Goal: Navigation & Orientation: Find specific page/section

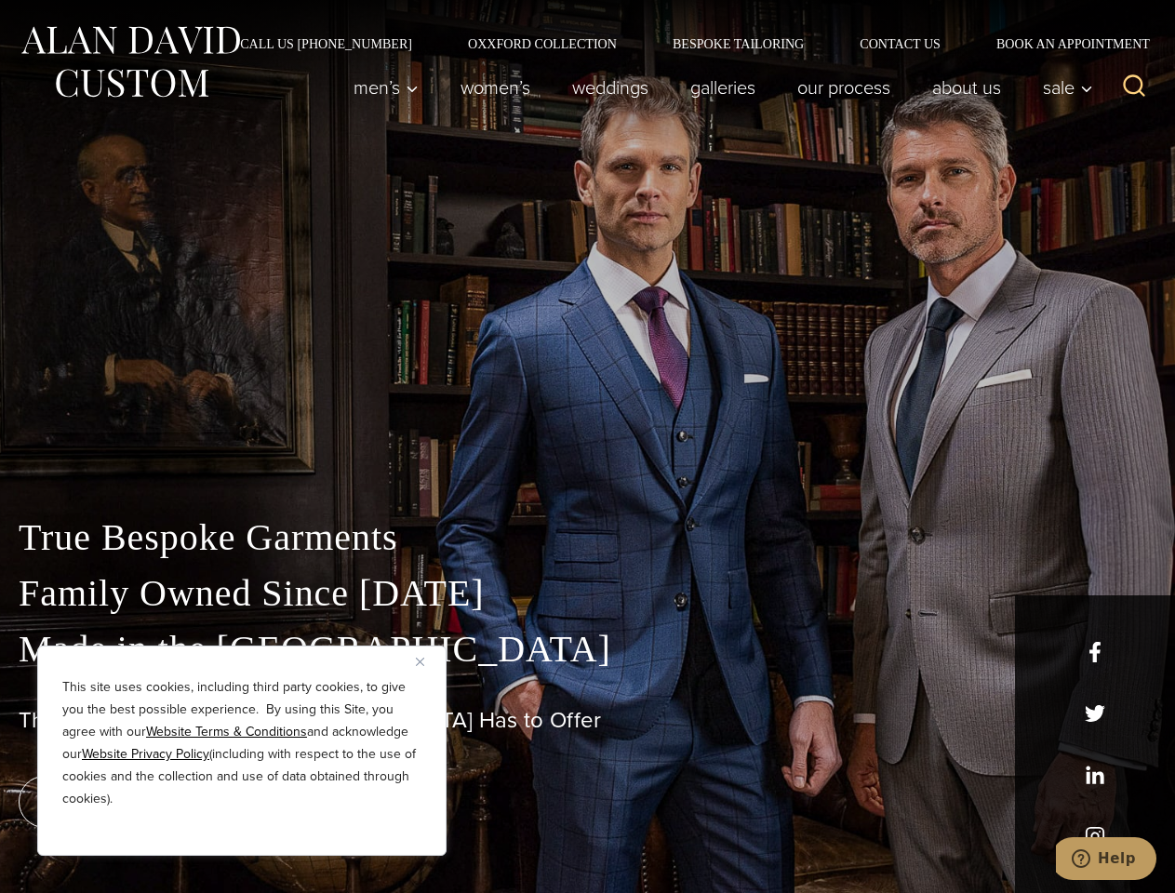
click at [587, 447] on div "True Bespoke Garments Family Owned Since [DATE] Made in [GEOGRAPHIC_DATA] The B…" at bounding box center [587, 655] width 1175 height 476
click at [427, 661] on button "Close" at bounding box center [427, 661] width 22 height 22
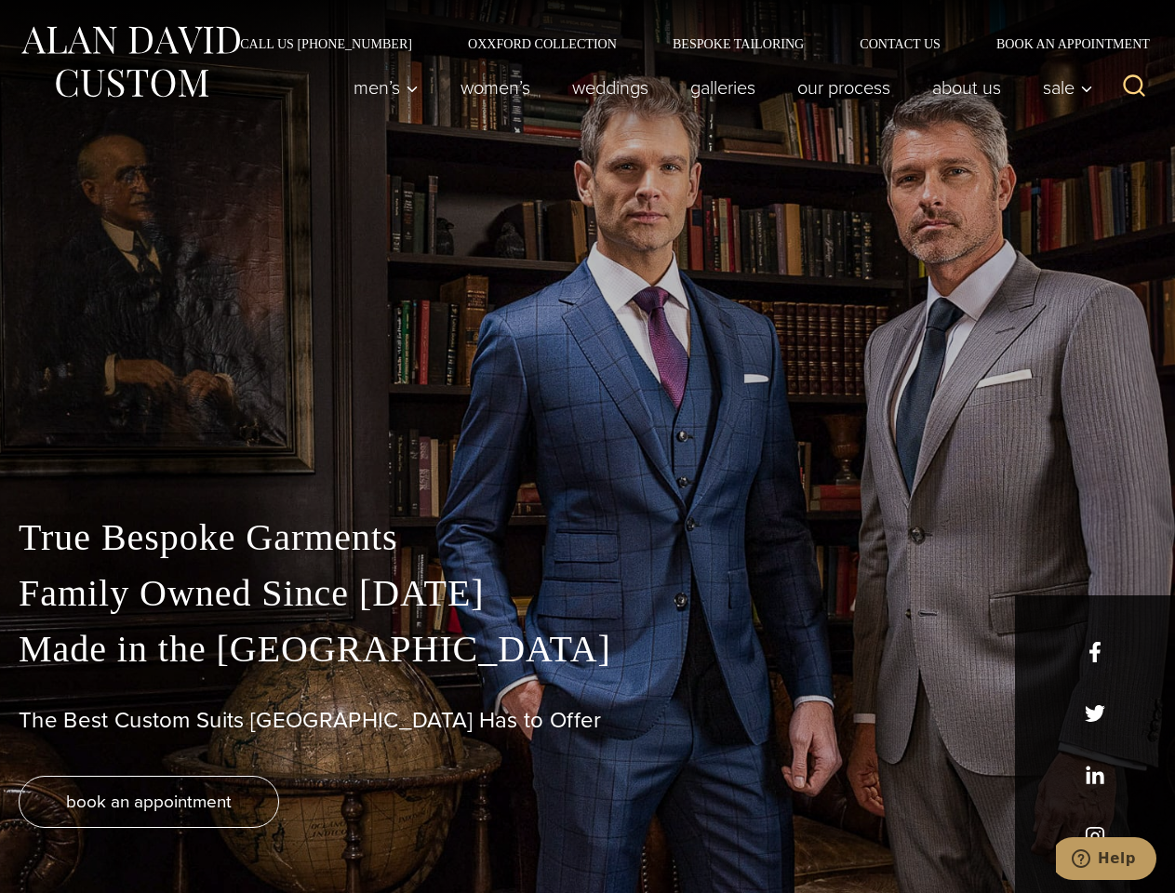
click at [242, 831] on div "True Bespoke Garments Family Owned Since [DATE] Made in [GEOGRAPHIC_DATA] The B…" at bounding box center [587, 701] width 1175 height 383
click at [1134, 87] on icon "Search" at bounding box center [1134, 86] width 27 height 27
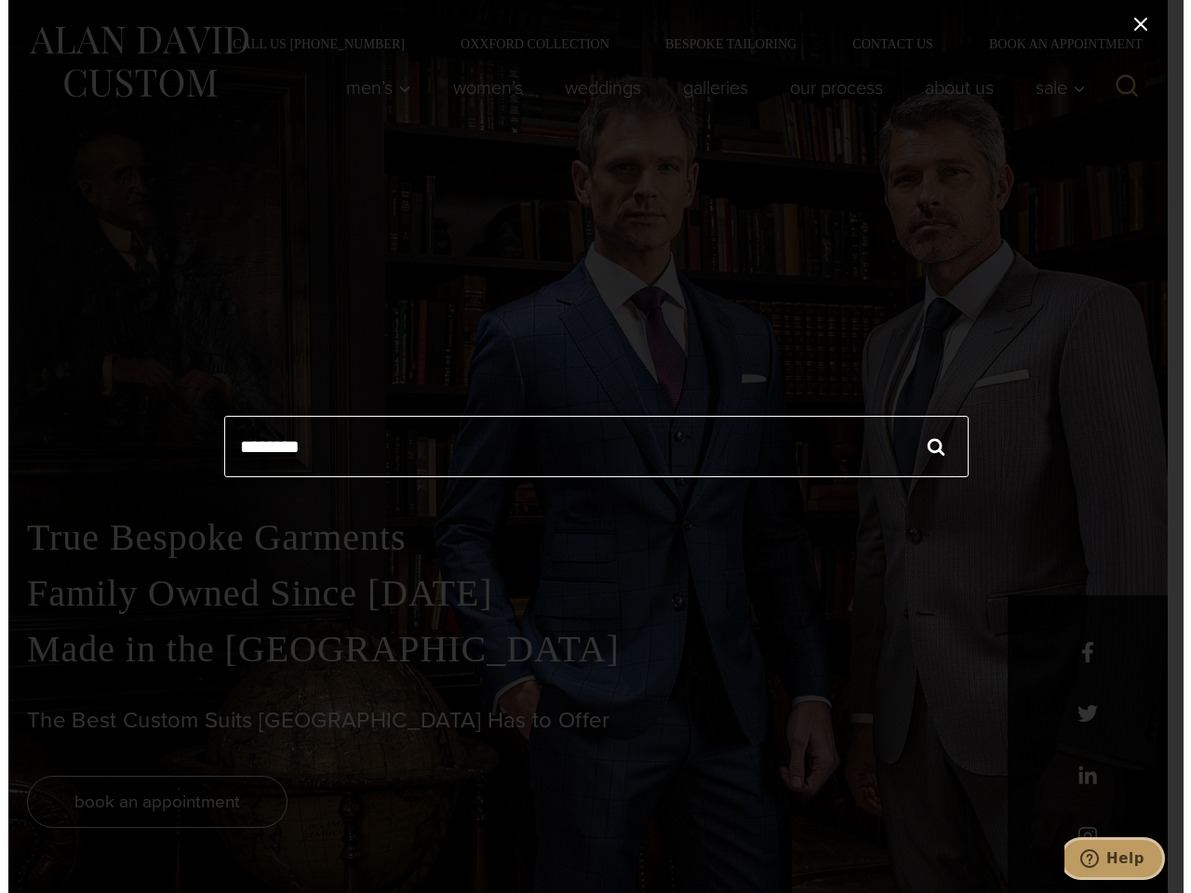
click at [1098, 859] on icon "Help" at bounding box center [1088, 858] width 19 height 19
